Goal: Navigation & Orientation: Understand site structure

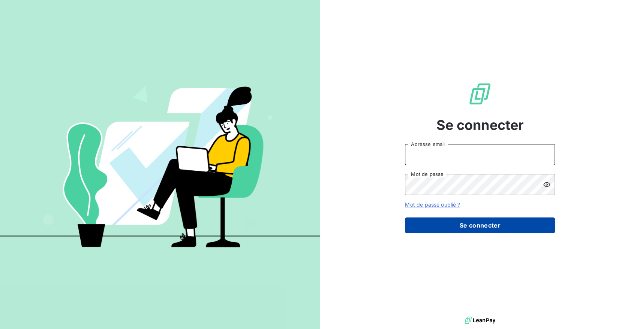
type input "[EMAIL_ADDRESS][DOMAIN_NAME]"
click at [461, 222] on button "Se connecter" at bounding box center [480, 226] width 150 height 16
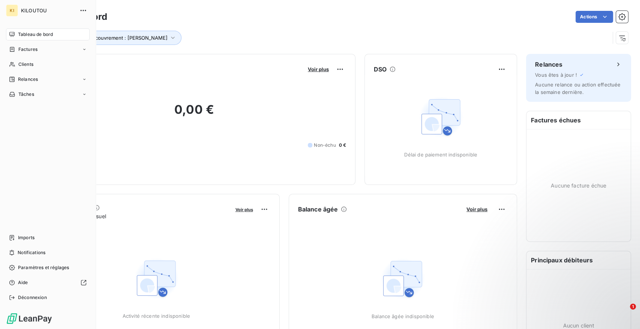
click at [18, 30] on div "Tableau de bord" at bounding box center [48, 34] width 84 height 12
click at [29, 38] on div "Tableau de bord" at bounding box center [48, 34] width 84 height 12
click at [39, 66] on div "Clients" at bounding box center [48, 64] width 84 height 12
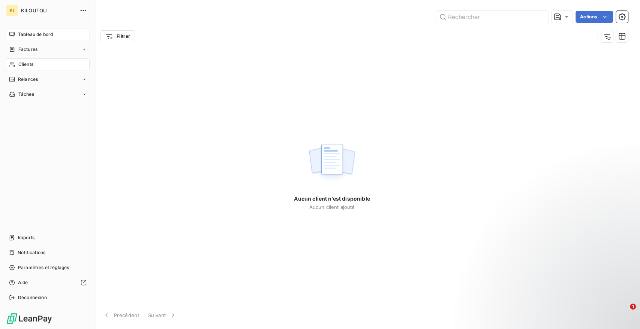
click at [21, 39] on div "Tableau de bord" at bounding box center [48, 34] width 84 height 12
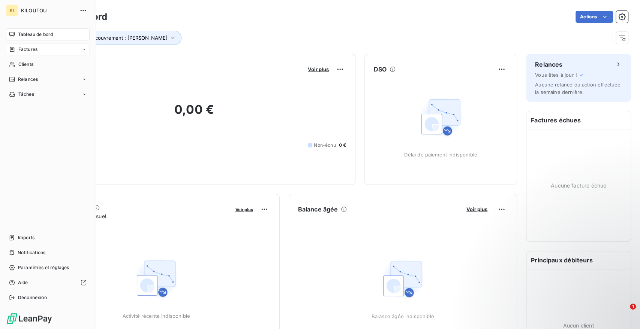
click at [15, 53] on div "Factures" at bounding box center [48, 49] width 84 height 12
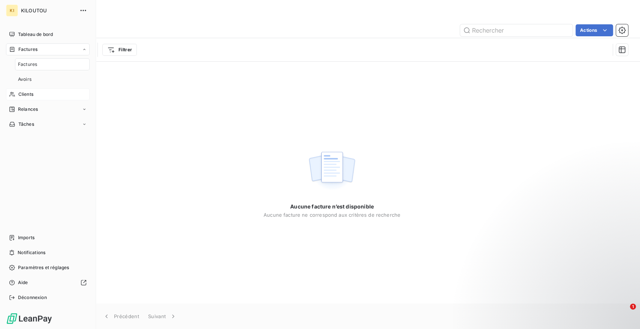
click at [30, 94] on span "Clients" at bounding box center [25, 94] width 15 height 7
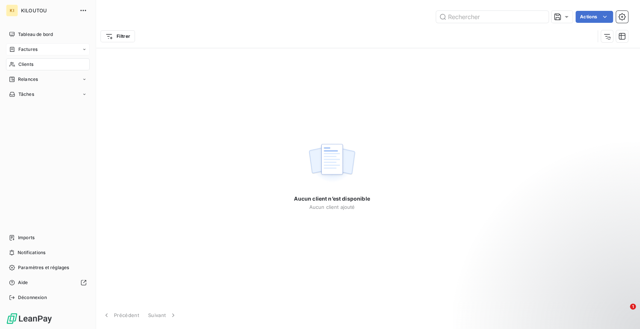
click at [38, 52] on div "Factures" at bounding box center [48, 49] width 84 height 12
